Goal: Find specific page/section: Find specific page/section

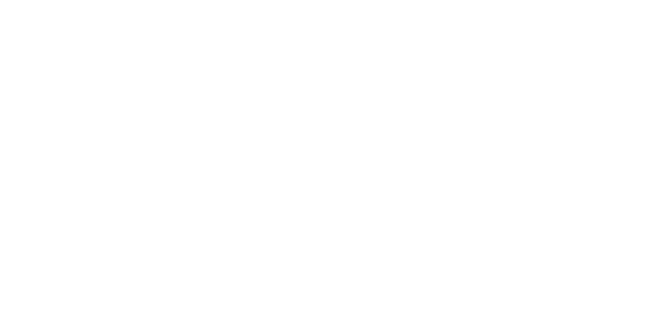
drag, startPoint x: 376, startPoint y: 188, endPoint x: 332, endPoint y: 161, distance: 51.8
